Goal: Task Accomplishment & Management: Manage account settings

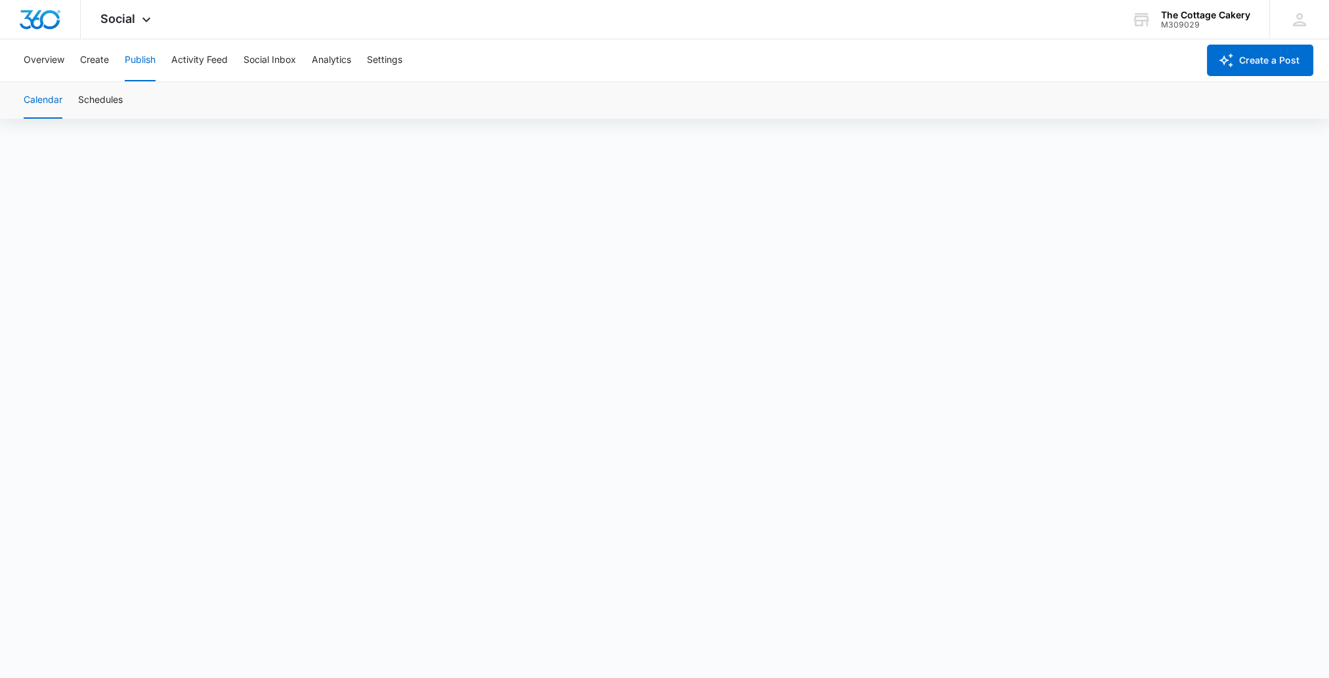
click at [110, 22] on span "Social" at bounding box center [117, 19] width 35 height 14
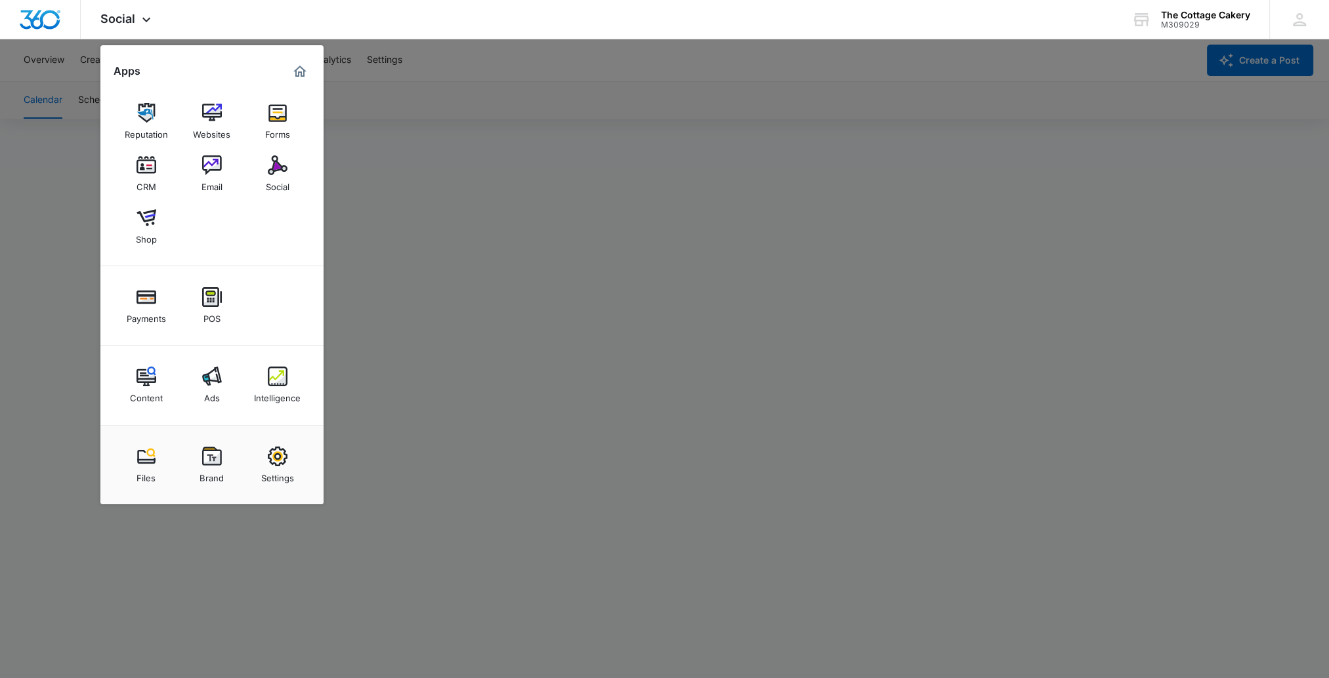
click at [148, 232] on div "Shop" at bounding box center [146, 236] width 21 height 17
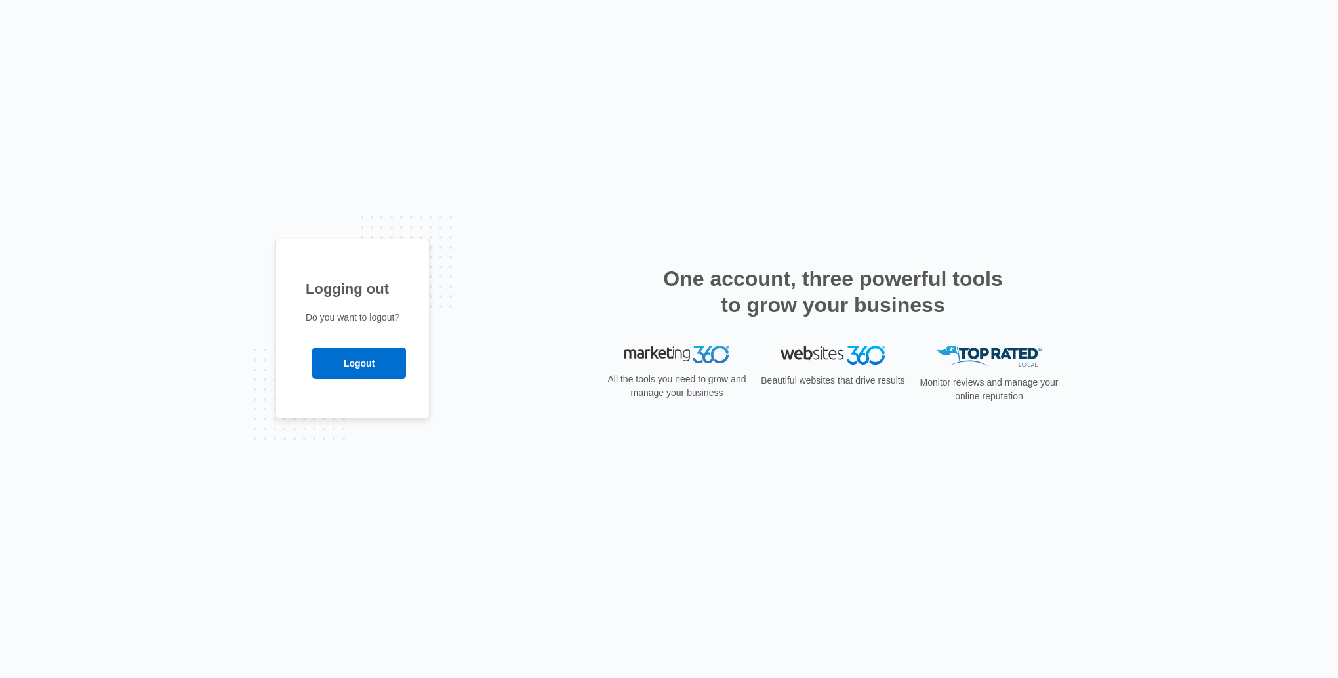
click at [338, 367] on input "Logout" at bounding box center [359, 363] width 94 height 31
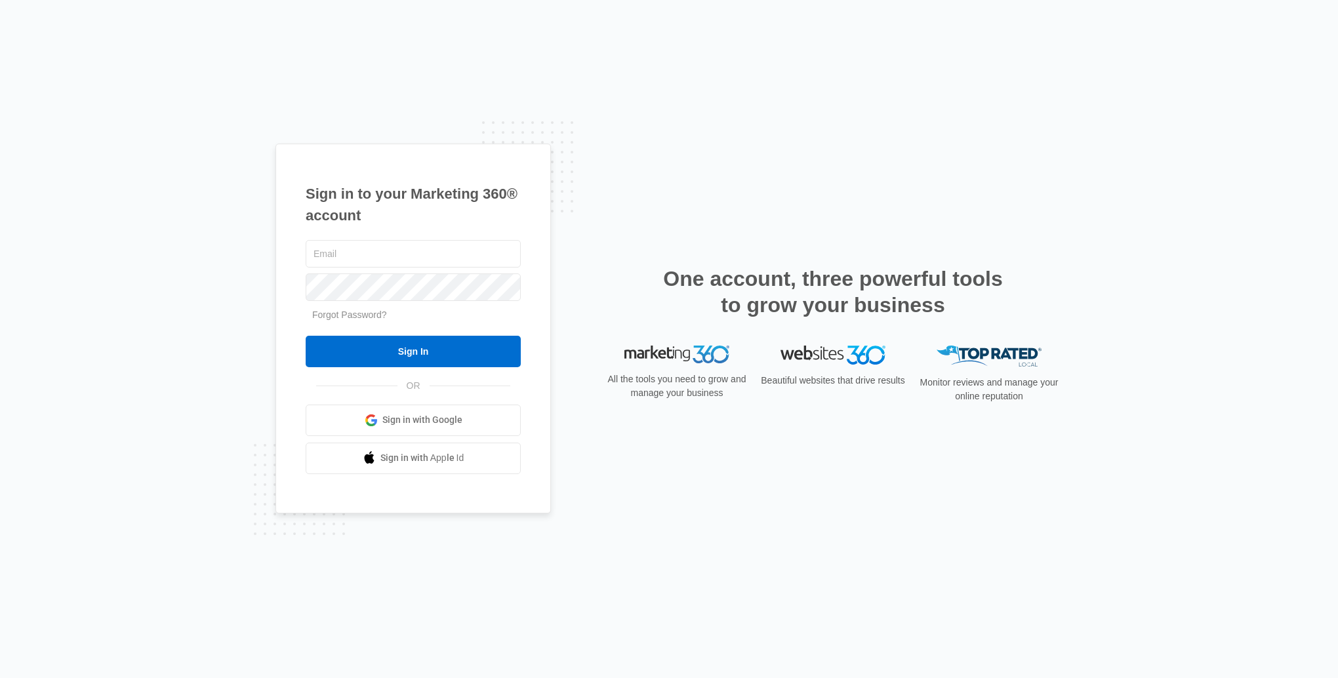
type input "[EMAIL_ADDRESS][DOMAIN_NAME]"
click at [344, 336] on input "Sign In" at bounding box center [413, 351] width 215 height 31
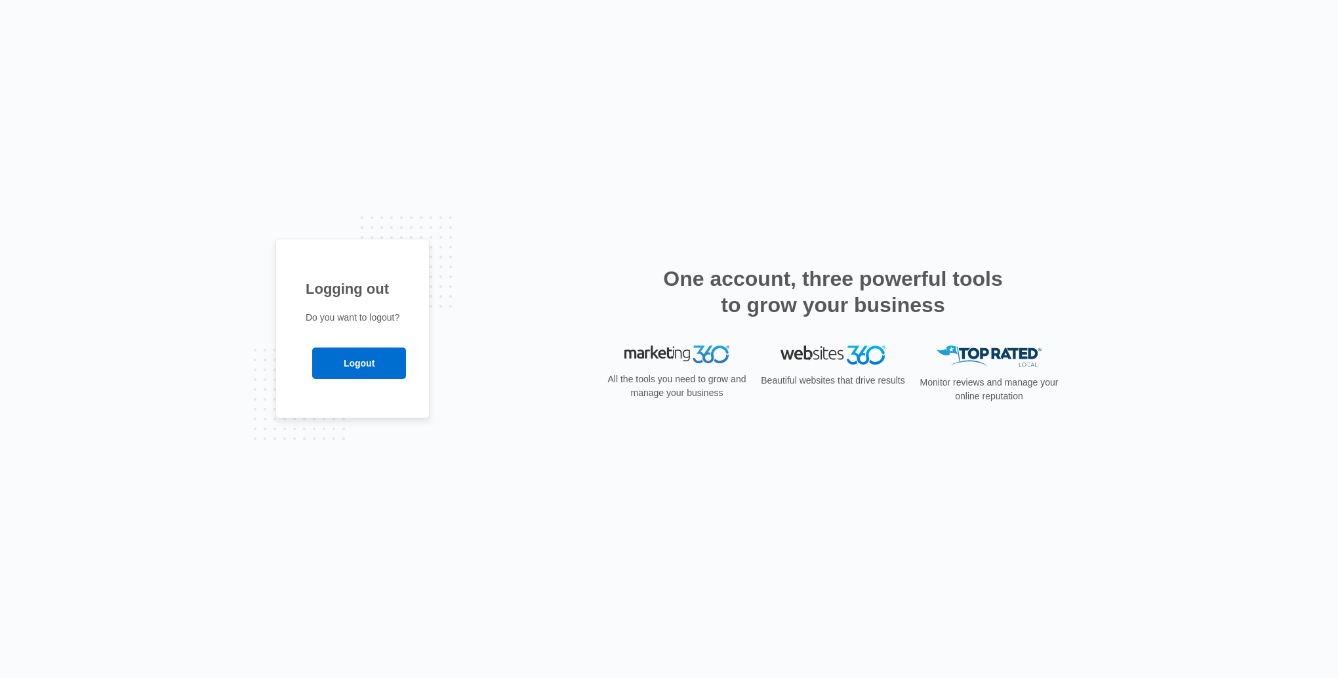
click at [335, 356] on input "Logout" at bounding box center [359, 363] width 94 height 31
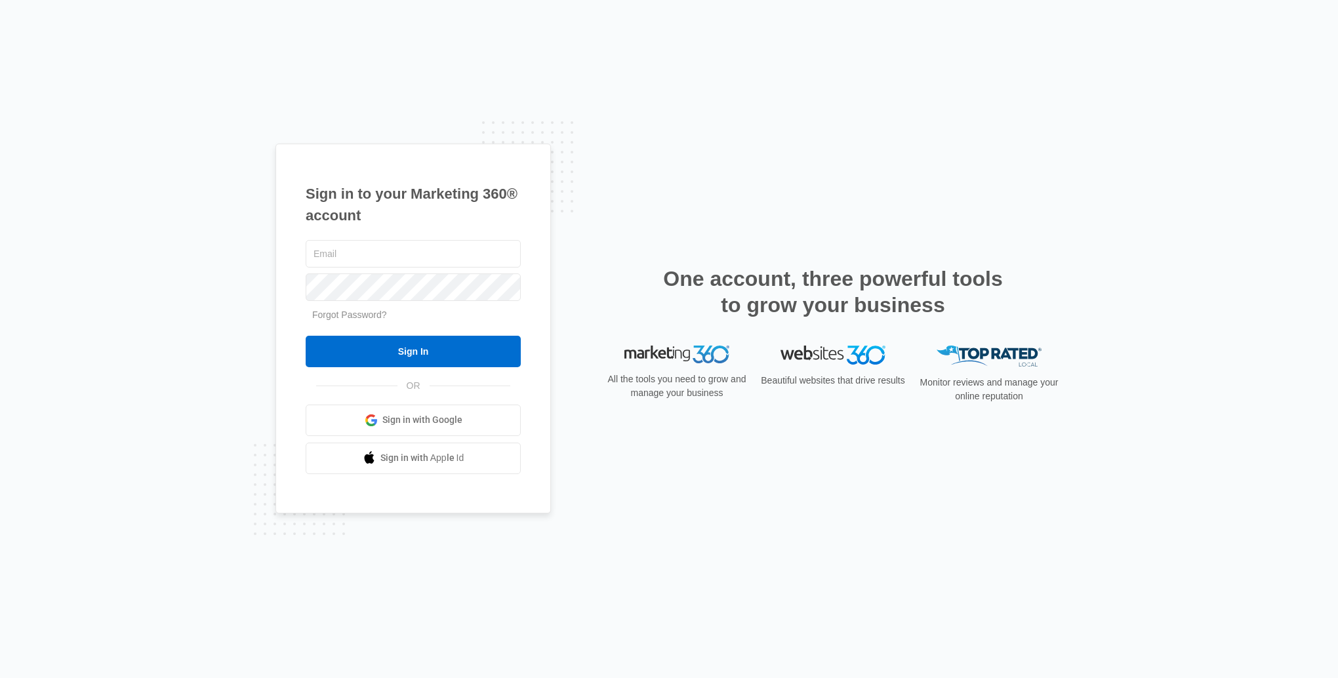
type input "[EMAIL_ADDRESS][DOMAIN_NAME]"
click at [345, 353] on input "Sign In" at bounding box center [413, 351] width 215 height 31
